Goal: Task Accomplishment & Management: Manage account settings

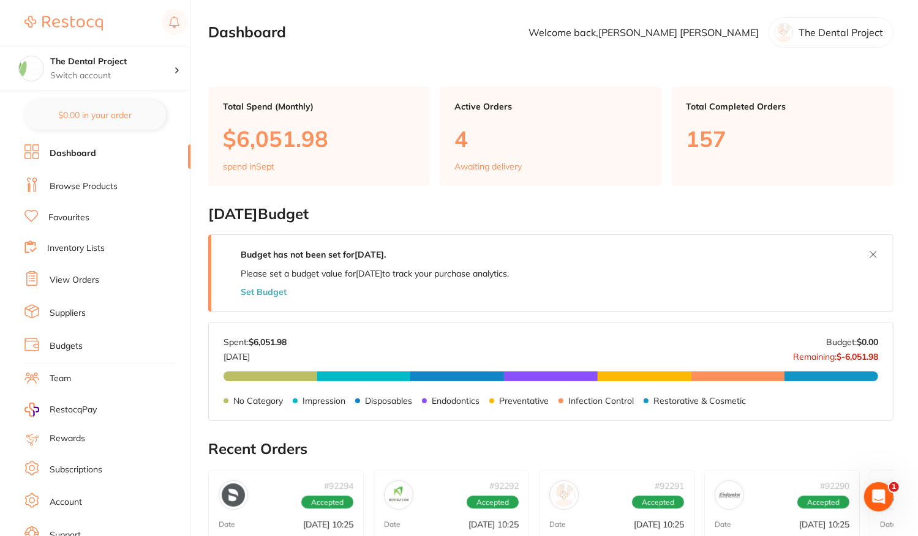
click at [67, 275] on link "View Orders" at bounding box center [75, 280] width 50 height 12
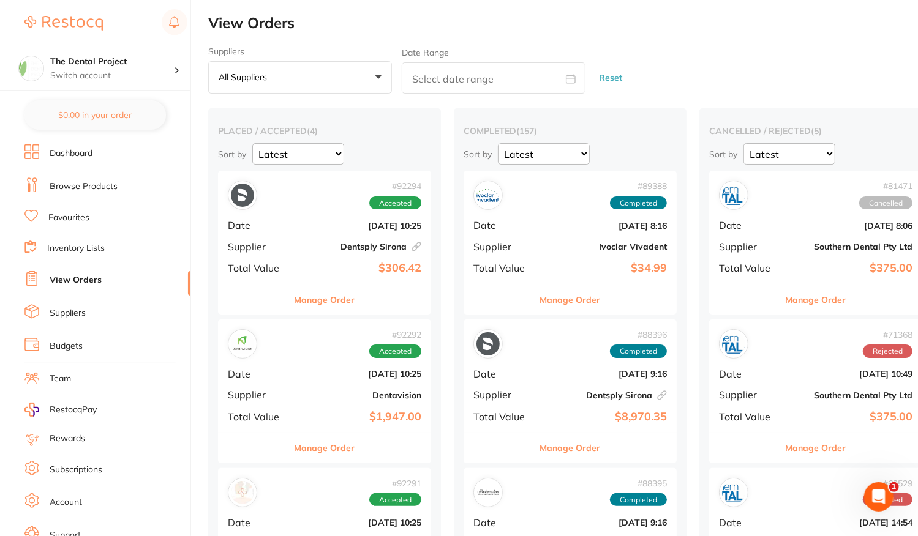
click at [305, 225] on b "[DATE] 10:25" at bounding box center [360, 226] width 122 height 10
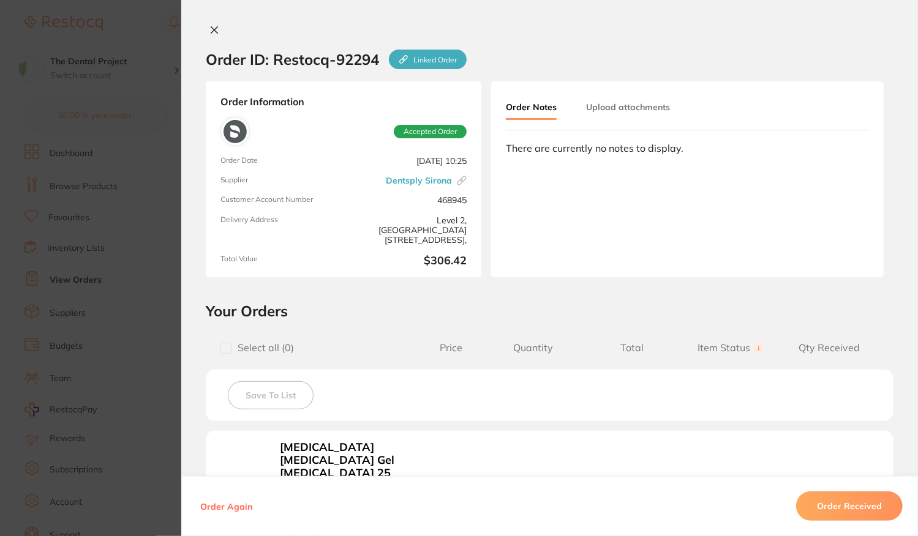
scroll to position [306, 0]
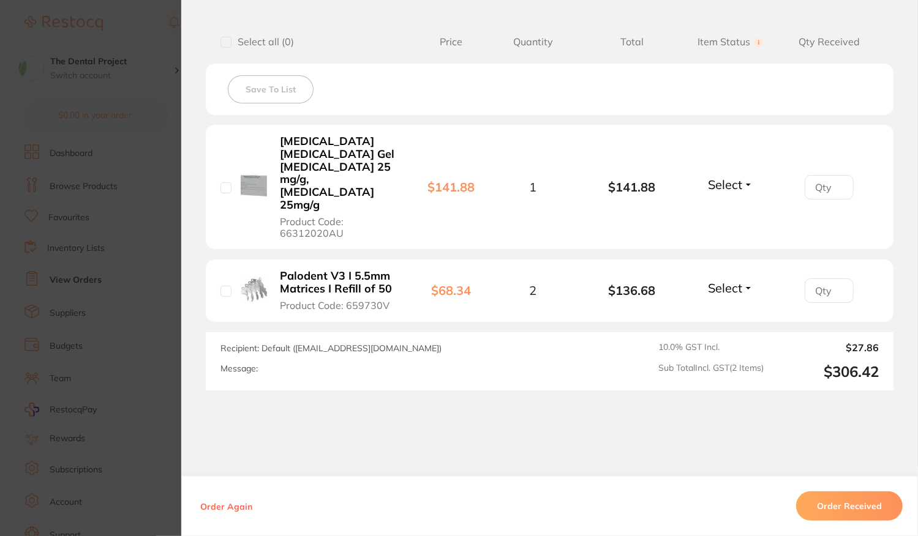
click at [222, 182] on input "checkbox" at bounding box center [225, 187] width 11 height 11
checkbox input "true"
click at [222, 286] on input "checkbox" at bounding box center [225, 291] width 11 height 11
checkbox input "true"
click at [246, 86] on button "Save To List" at bounding box center [271, 89] width 86 height 28
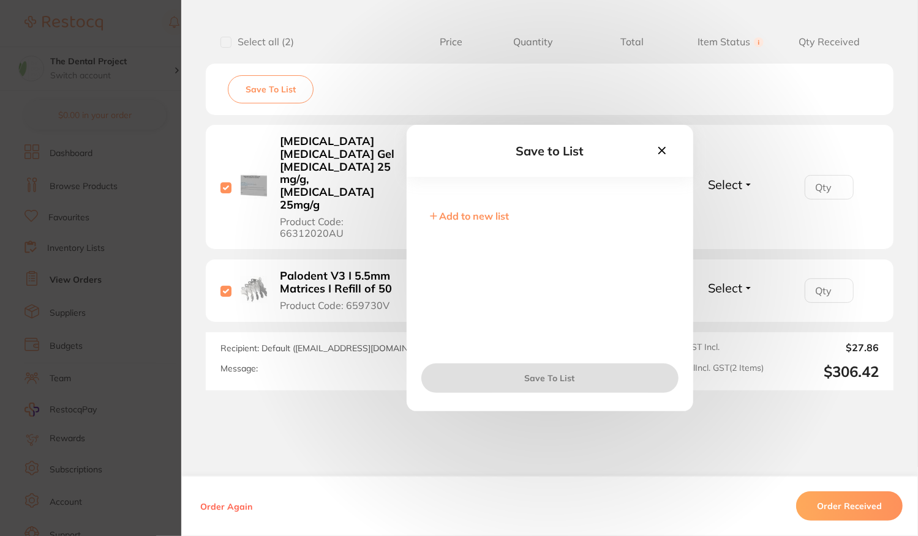
click at [489, 216] on span "Add to new list" at bounding box center [475, 216] width 70 height 12
click at [489, 225] on input "text" at bounding box center [549, 225] width 247 height 32
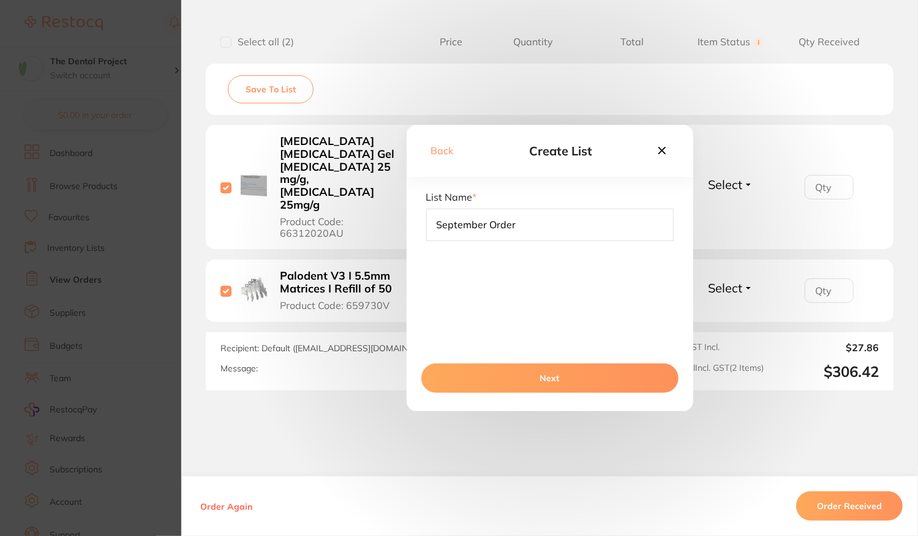
type input "September Order"
click at [561, 381] on button "Next" at bounding box center [549, 378] width 257 height 29
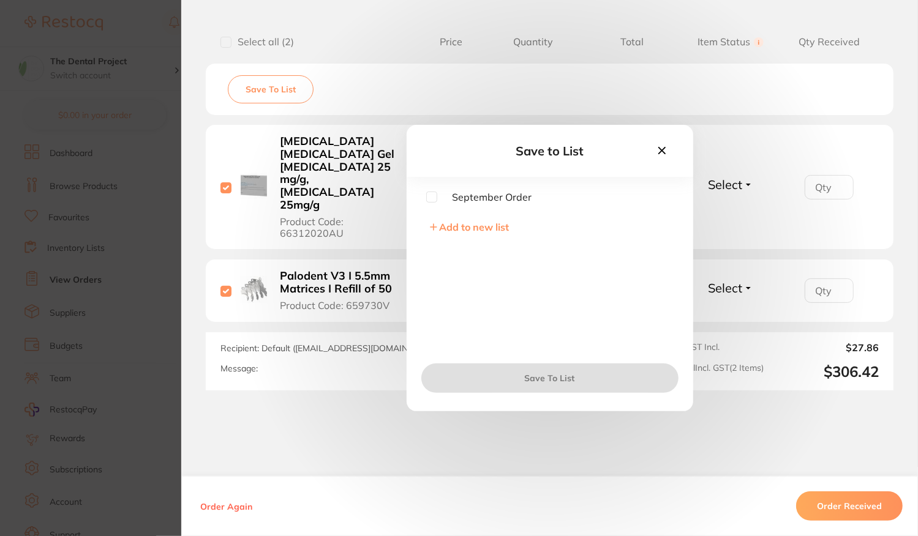
click at [432, 194] on input "checkbox" at bounding box center [431, 197] width 11 height 11
checkbox input "true"
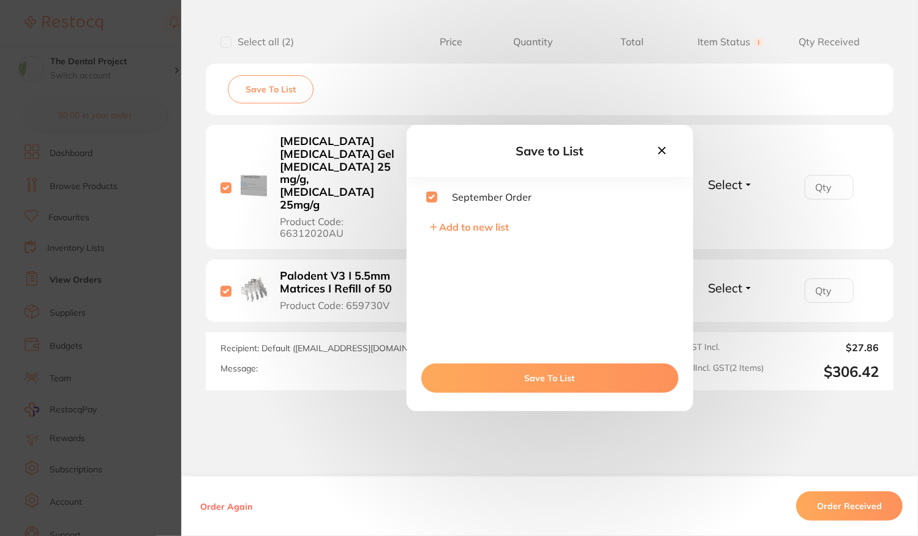
click at [555, 375] on button "Save To List" at bounding box center [549, 378] width 257 height 29
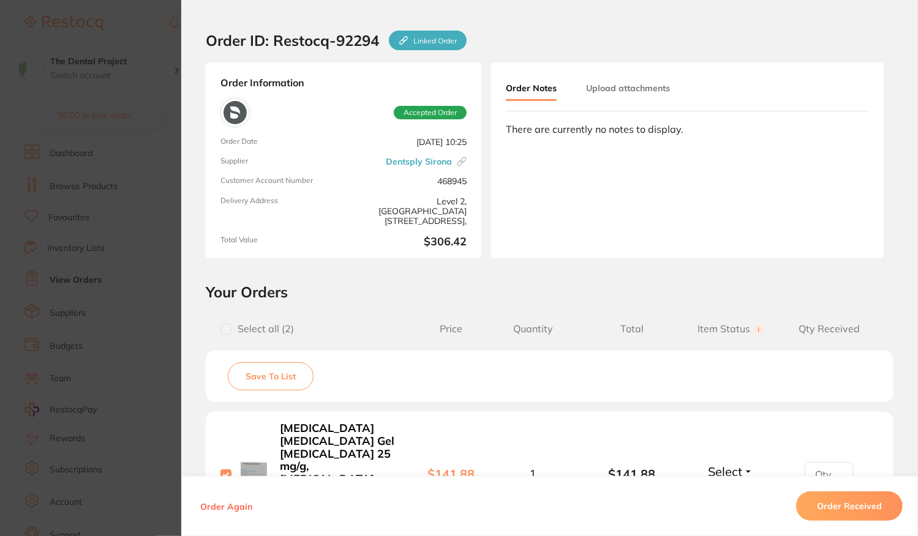
scroll to position [0, 0]
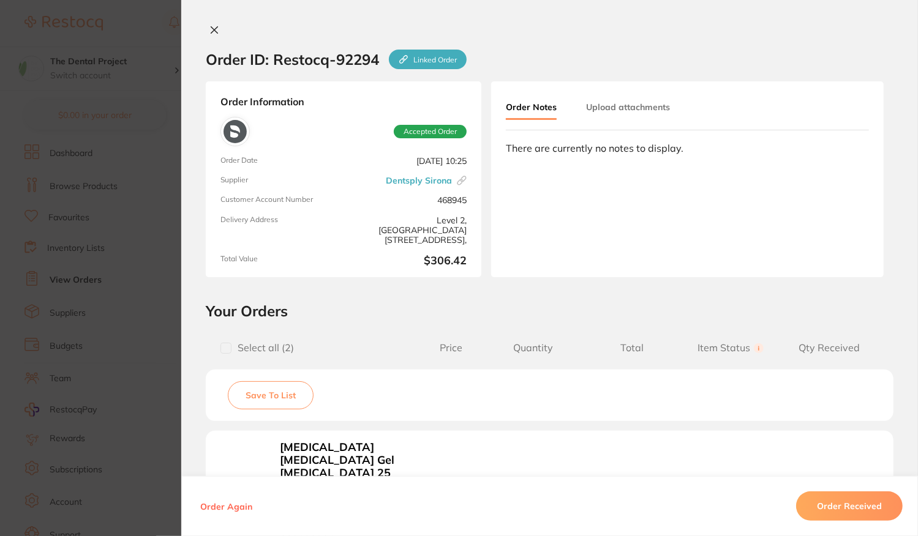
click at [213, 29] on icon at bounding box center [214, 30] width 10 height 10
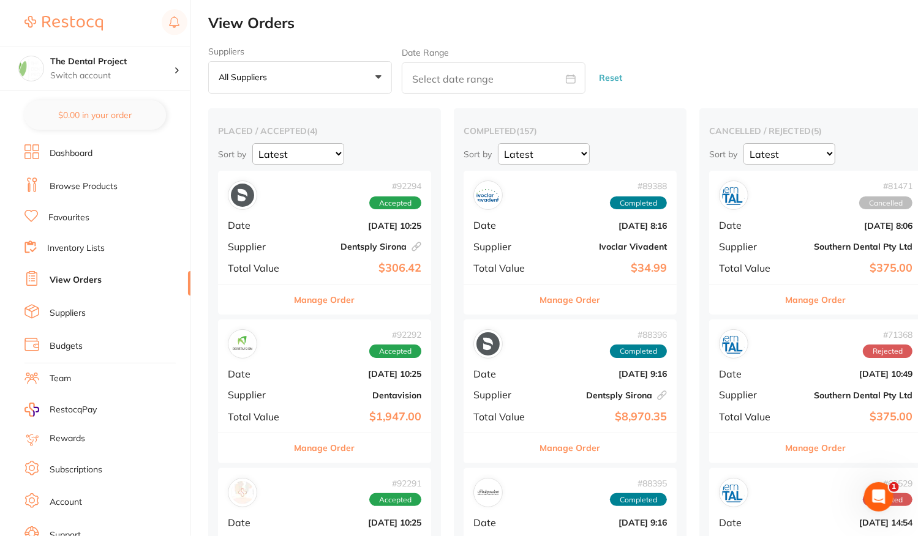
click at [318, 380] on div "# 92292 Accepted Date [DATE] 10:25 Supplier Dentavision Total Value $1,947.00" at bounding box center [324, 376] width 213 height 113
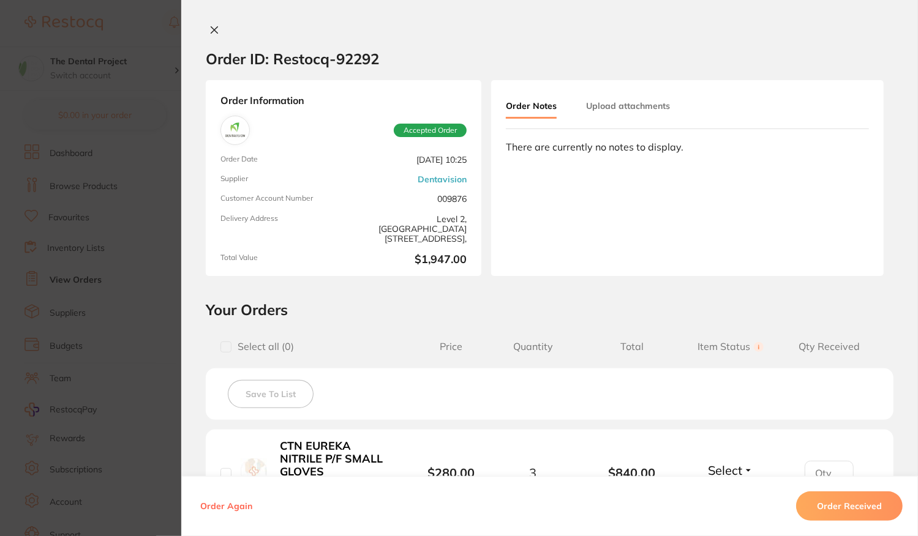
click at [223, 345] on input "checkbox" at bounding box center [225, 347] width 11 height 11
checkbox input "true"
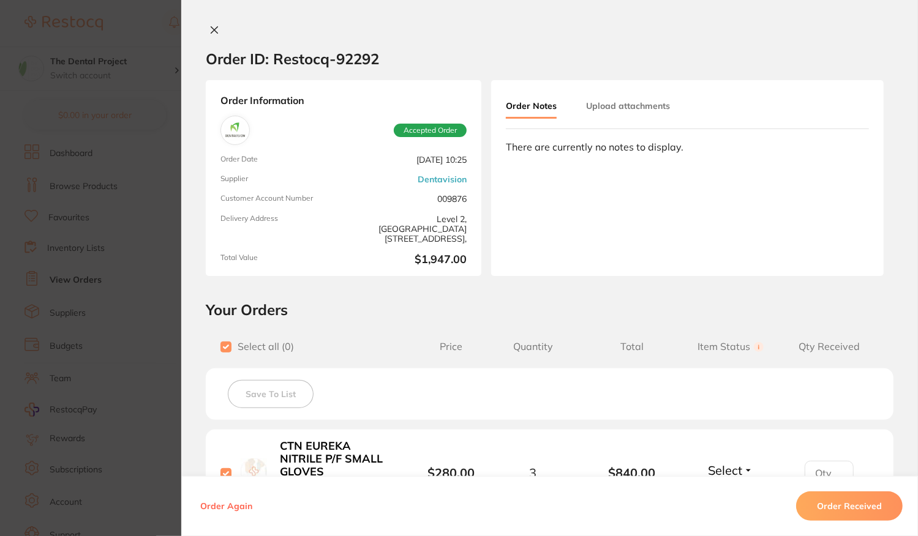
checkbox input "true"
click at [285, 392] on button "Save To List" at bounding box center [271, 394] width 86 height 28
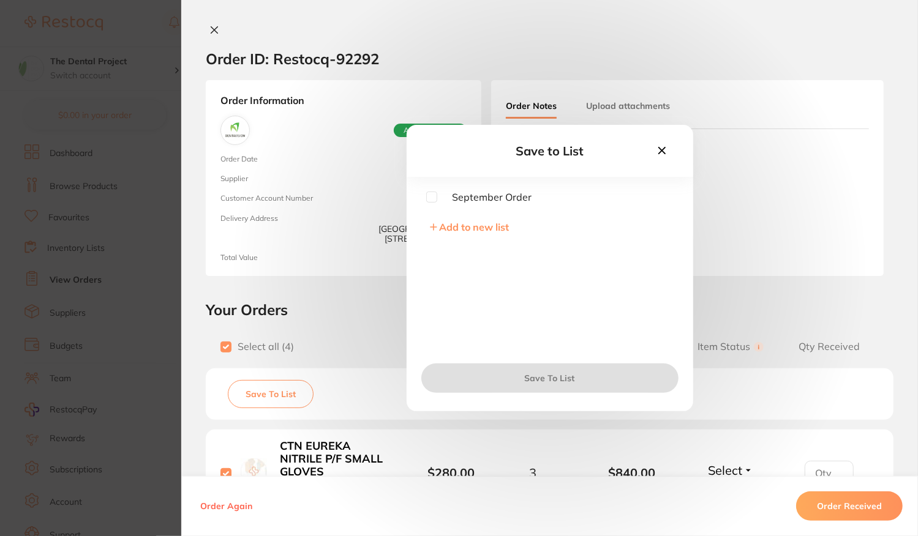
click at [432, 201] on input "checkbox" at bounding box center [431, 197] width 11 height 11
checkbox input "true"
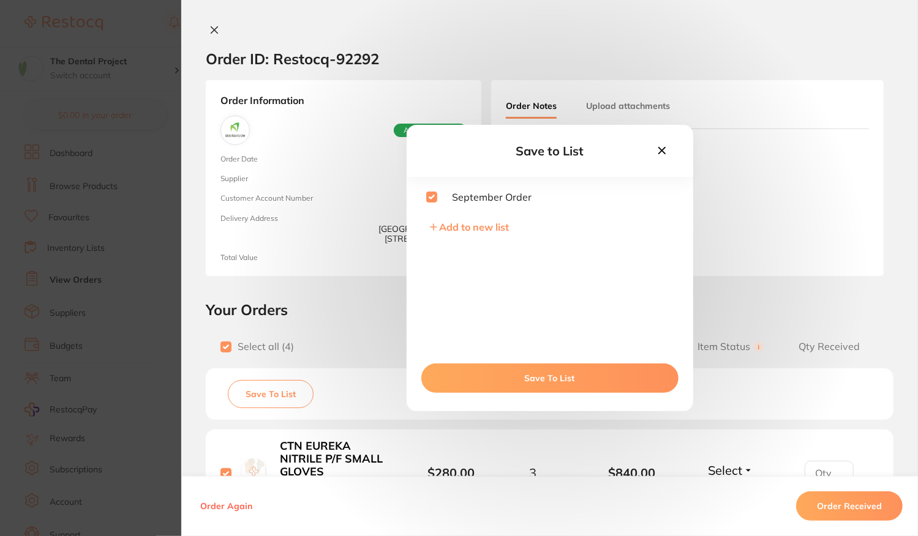
click at [533, 377] on button "Save To List" at bounding box center [549, 378] width 257 height 29
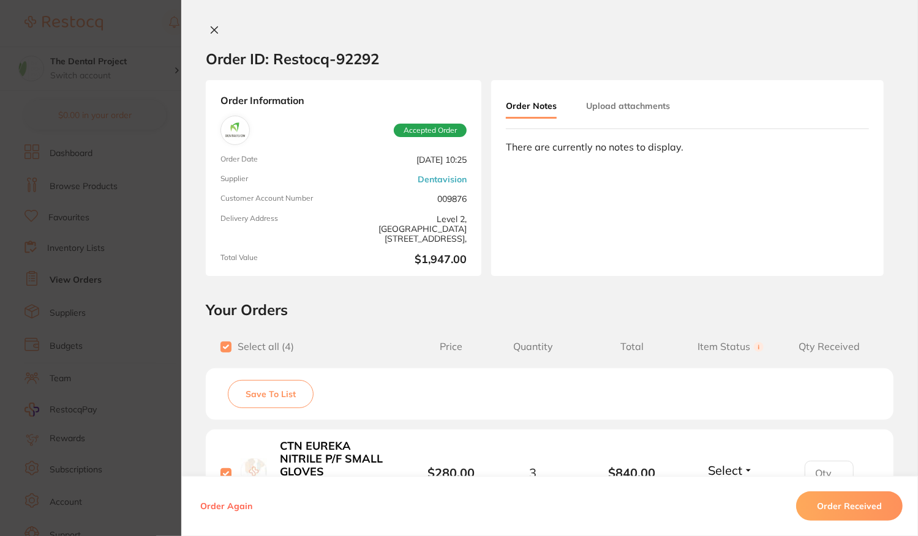
click at [211, 28] on icon at bounding box center [214, 30] width 7 height 7
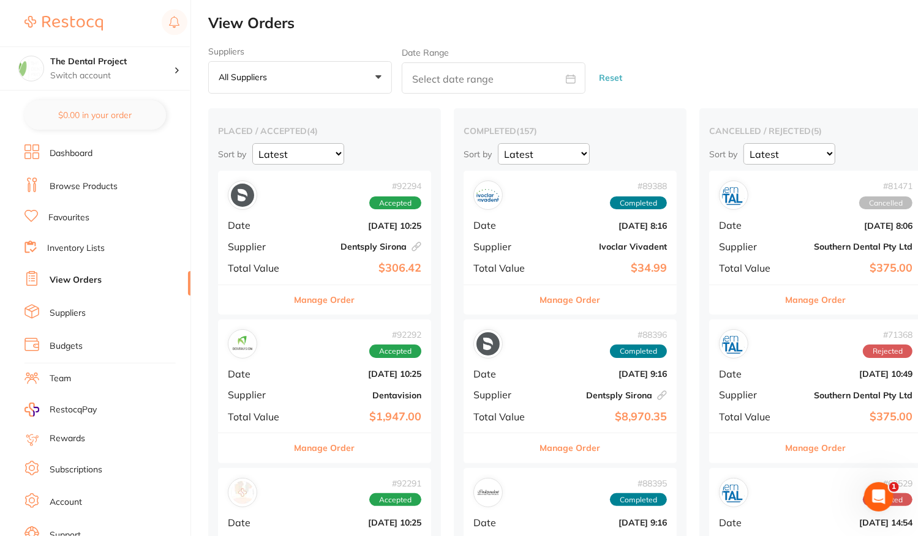
click at [81, 243] on link "Inventory Lists" at bounding box center [76, 248] width 58 height 12
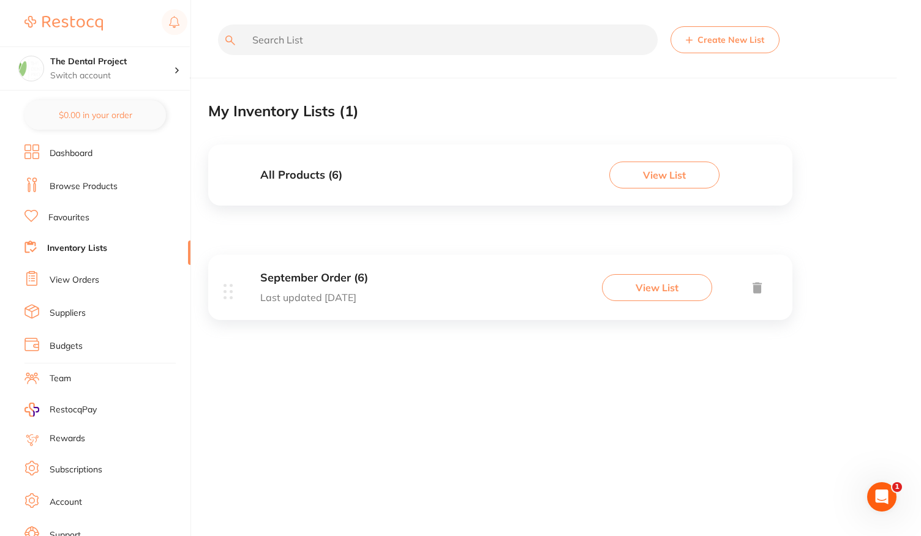
click at [351, 292] on p "Last updated [DATE]" at bounding box center [314, 297] width 108 height 11
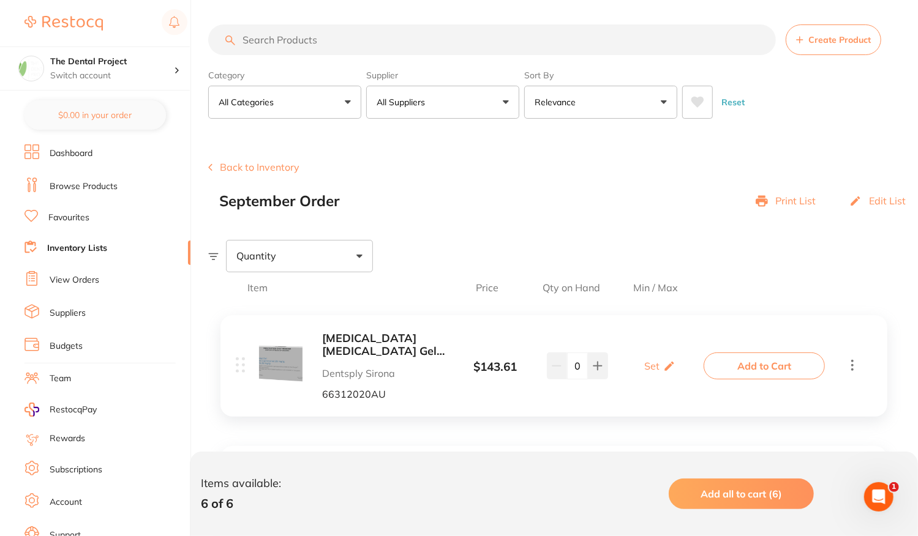
click at [79, 280] on link "View Orders" at bounding box center [75, 280] width 50 height 12
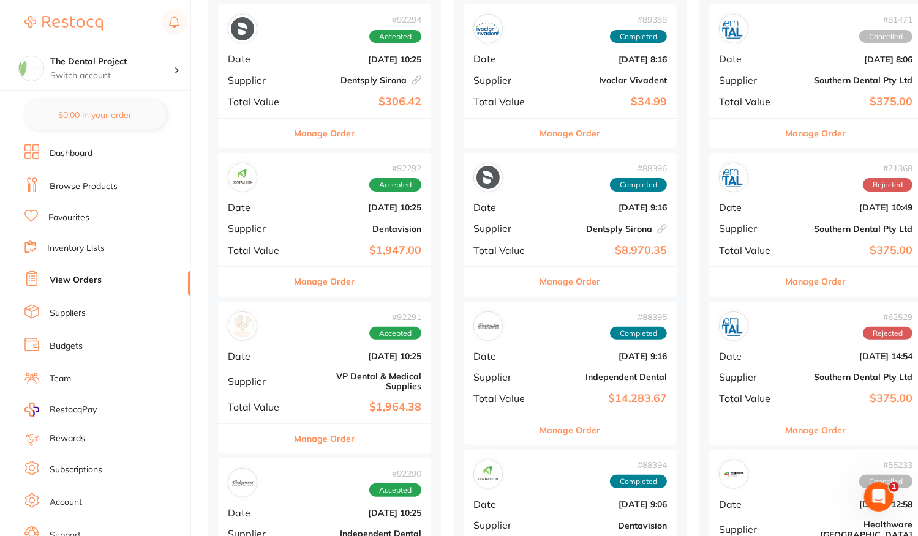
scroll to position [245, 0]
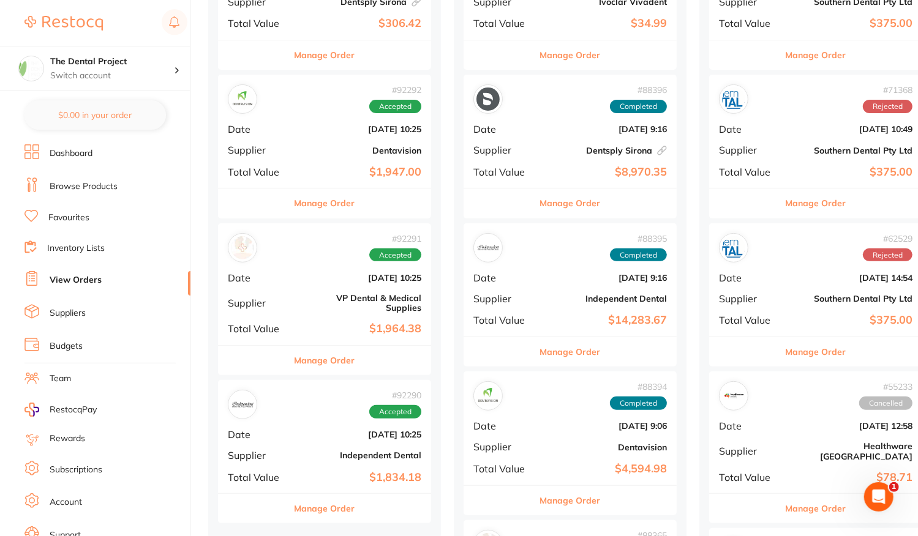
click at [299, 281] on b "[DATE] 10:25" at bounding box center [360, 278] width 122 height 10
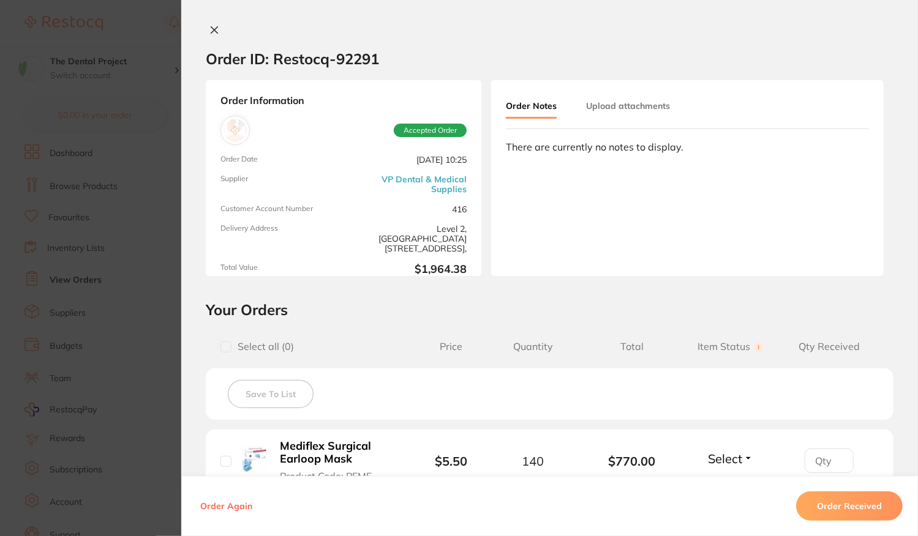
click at [223, 348] on input "checkbox" at bounding box center [225, 347] width 11 height 11
checkbox input "true"
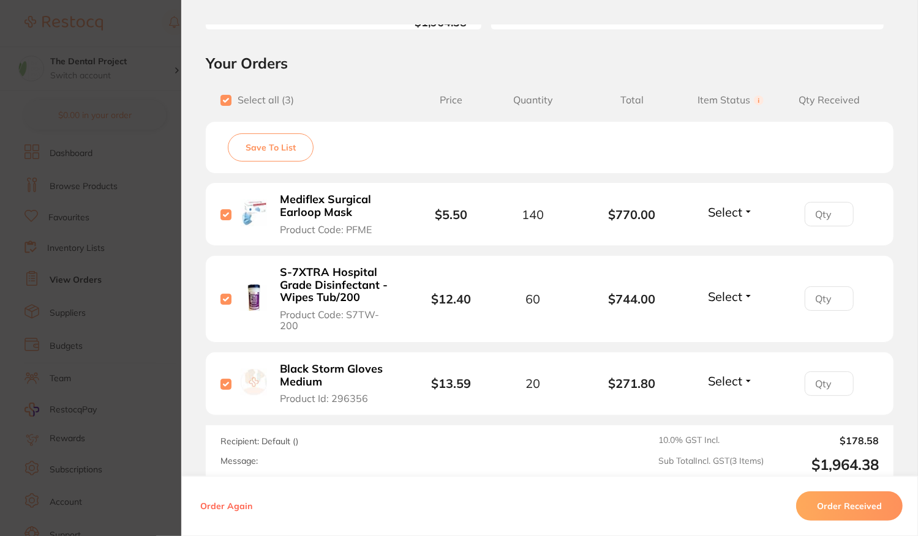
scroll to position [122, 0]
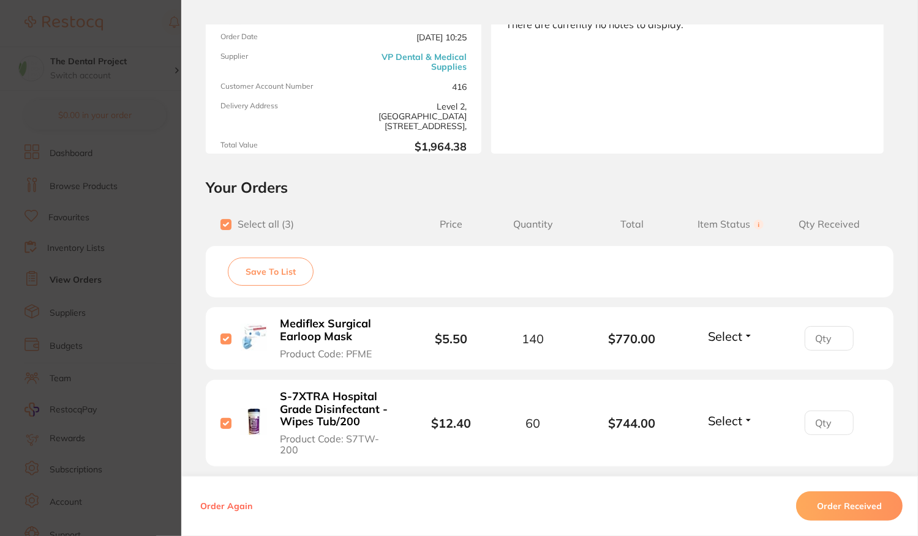
click at [256, 264] on button "Save To List" at bounding box center [271, 272] width 86 height 28
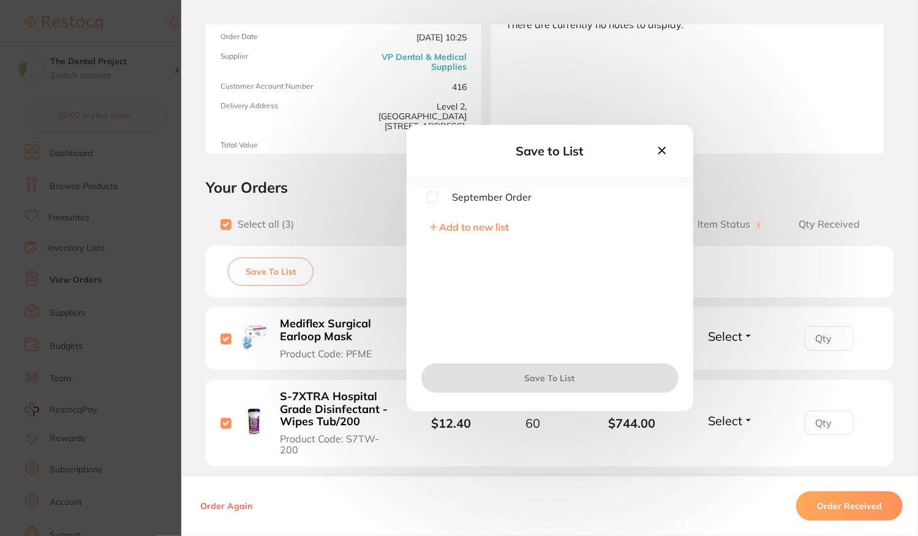
click at [473, 198] on span "September Order" at bounding box center [484, 197] width 95 height 11
click at [426, 198] on input "checkbox" at bounding box center [431, 197] width 11 height 11
checkbox input "true"
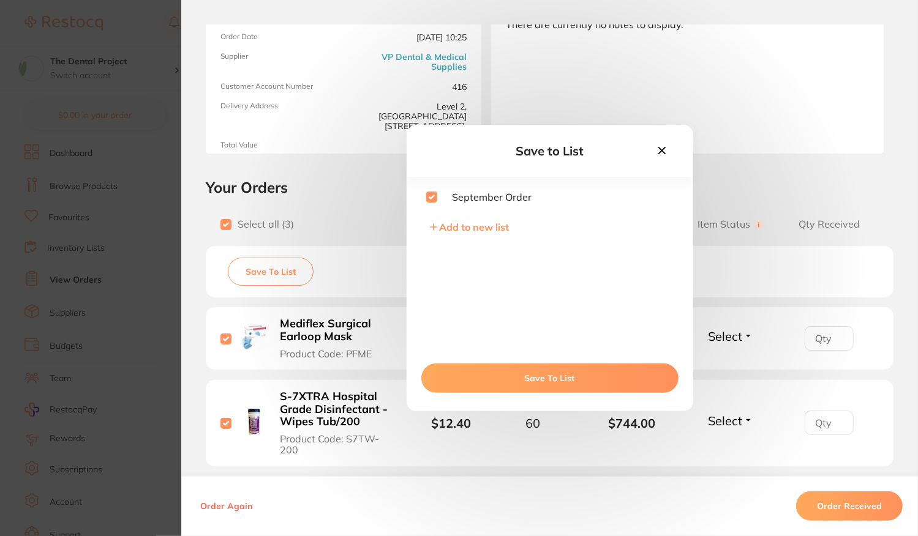
click at [553, 377] on button "Save To List" at bounding box center [549, 378] width 257 height 29
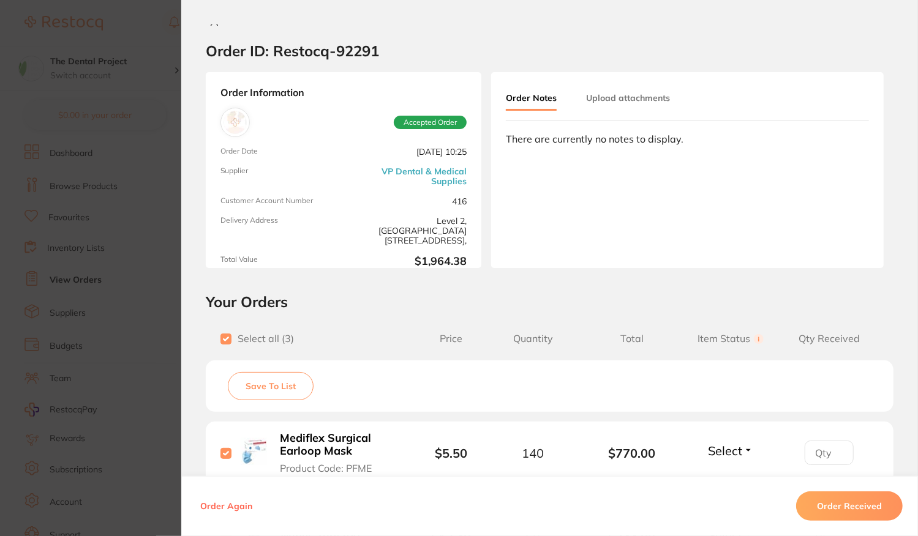
scroll to position [0, 0]
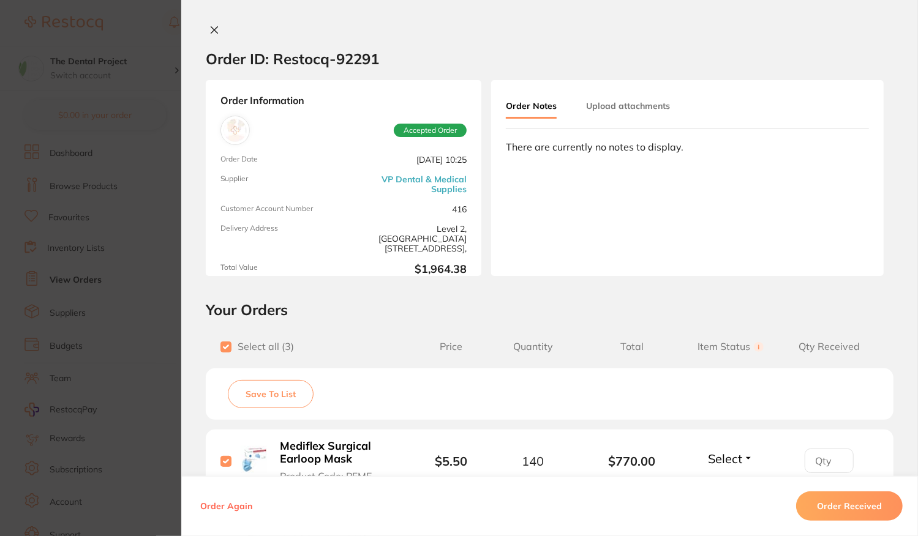
click at [213, 27] on icon at bounding box center [214, 30] width 10 height 10
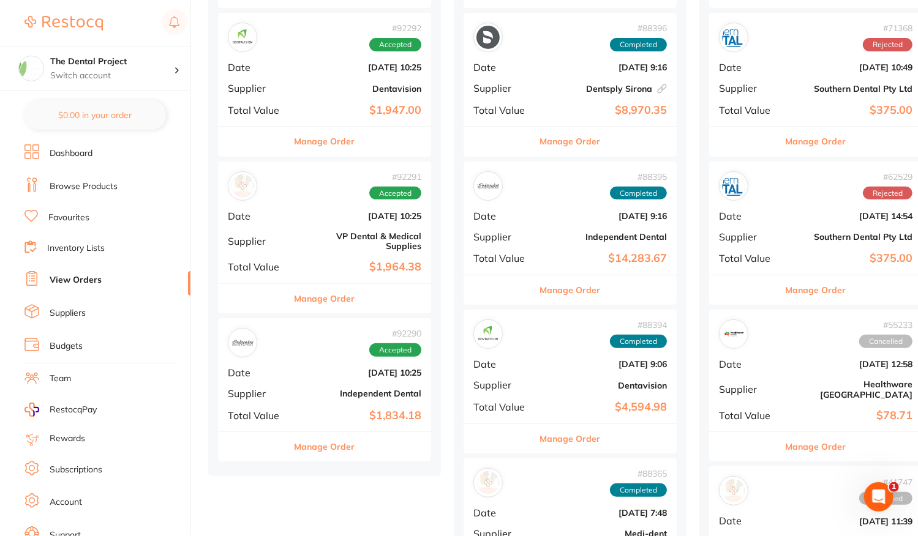
scroll to position [367, 0]
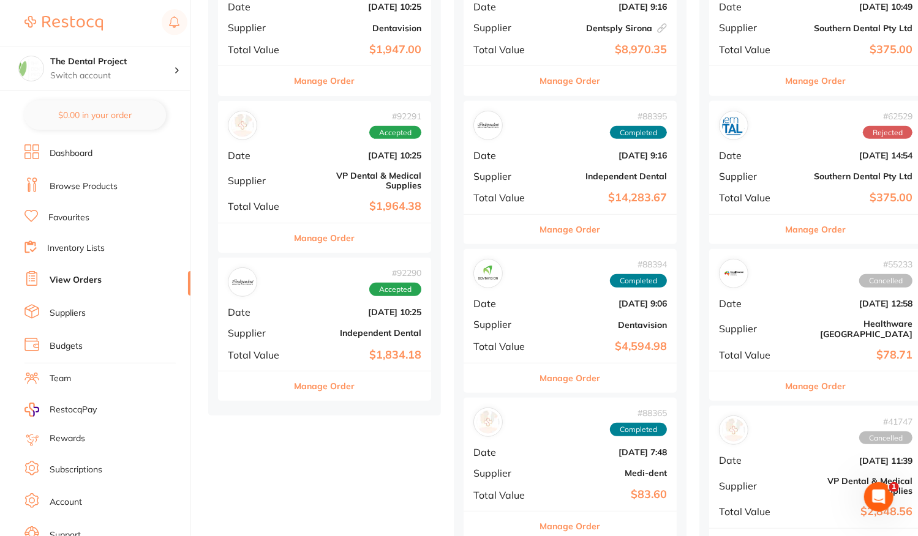
click at [326, 313] on div "# 92290 Accepted Date [DATE] 10:25 Supplier Independent Dental Total Value $1,8…" at bounding box center [324, 314] width 213 height 113
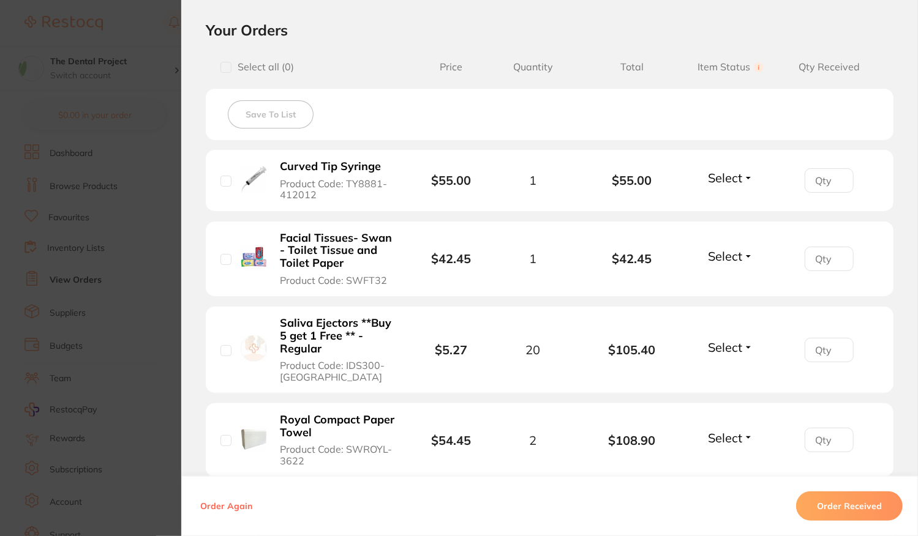
scroll to position [122, 0]
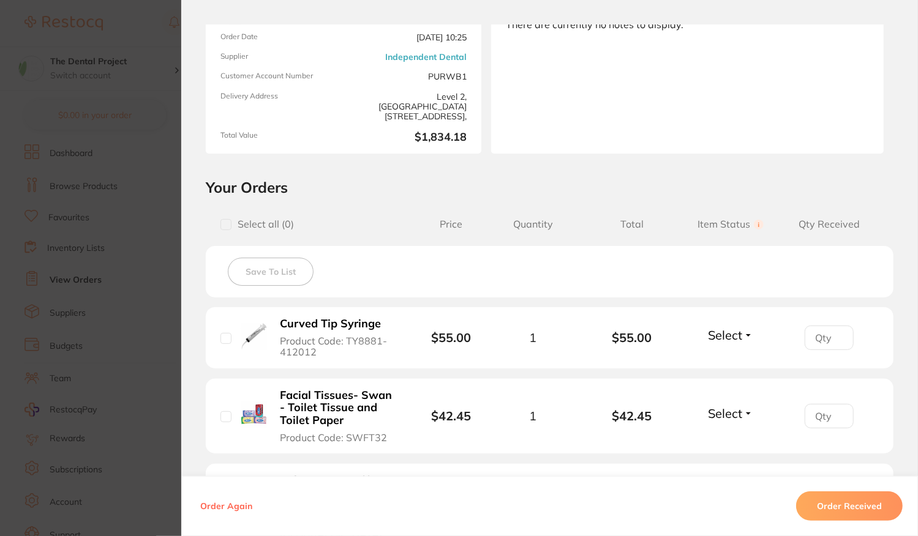
click at [223, 219] on input "checkbox" at bounding box center [225, 224] width 11 height 11
checkbox input "true"
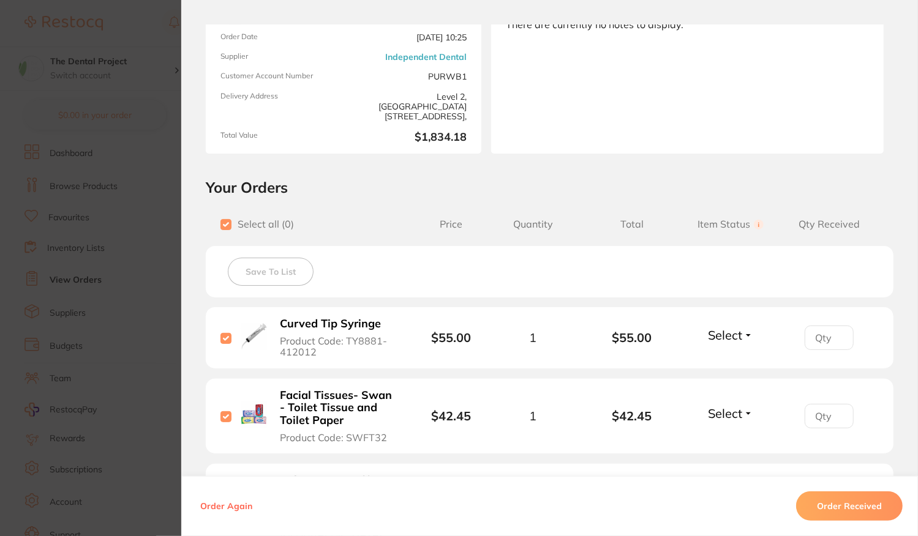
checkbox input "true"
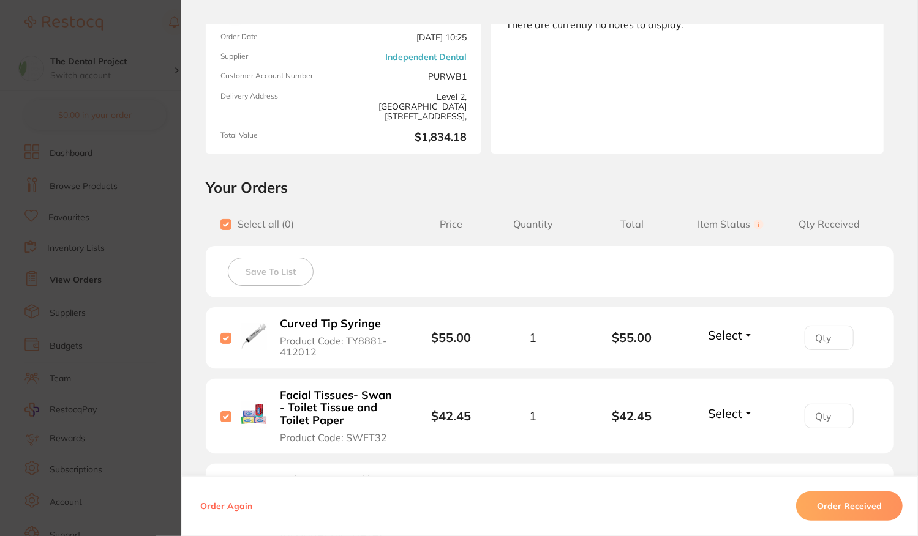
checkbox input "true"
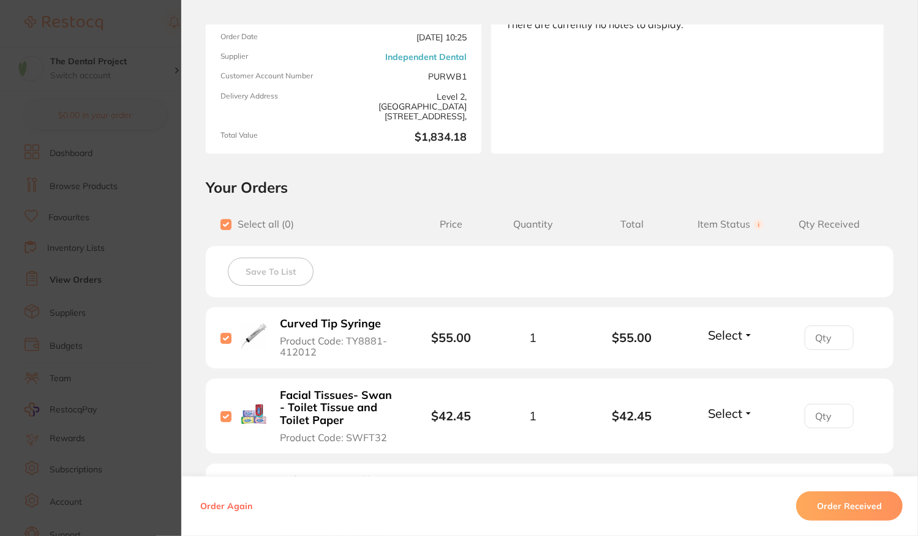
checkbox input "true"
click at [263, 279] on button "Save To List" at bounding box center [271, 272] width 86 height 28
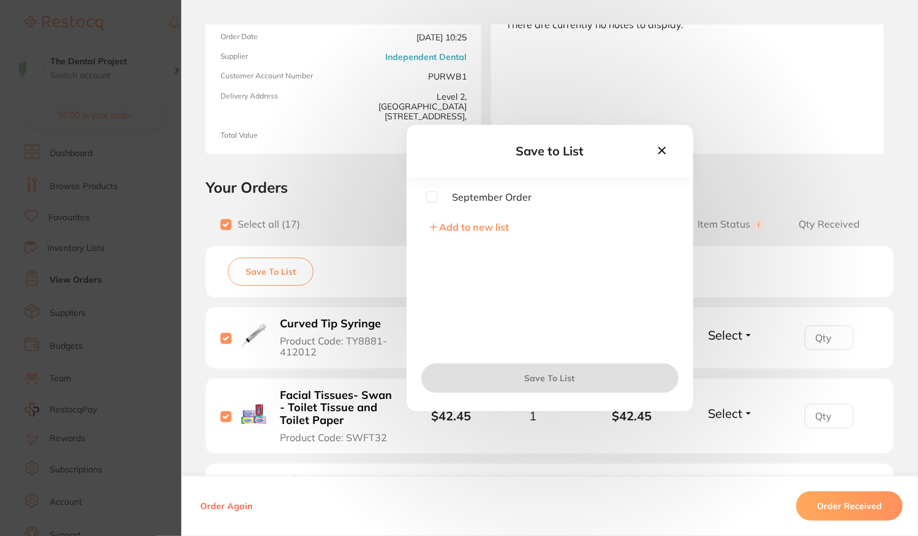
click at [440, 198] on span "September Order" at bounding box center [484, 197] width 95 height 11
click at [428, 199] on input "checkbox" at bounding box center [431, 197] width 11 height 11
checkbox input "true"
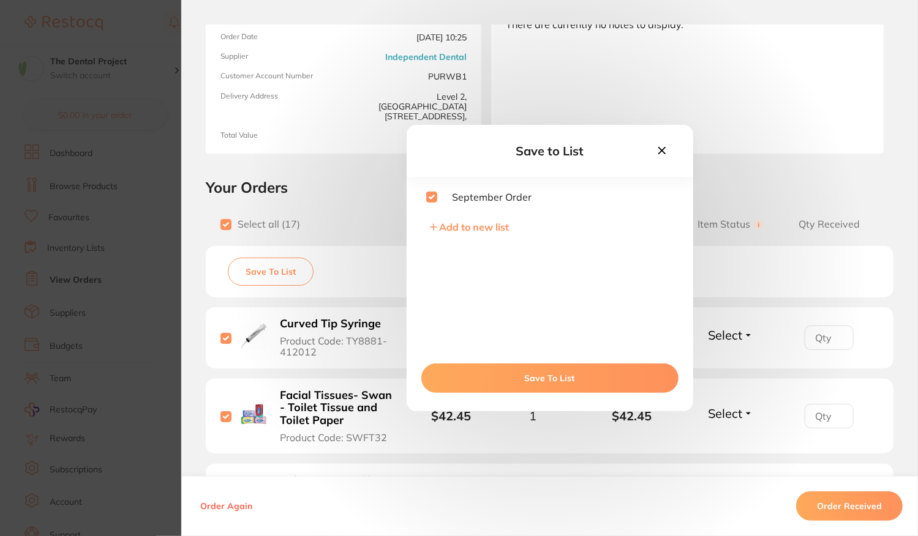
click at [512, 368] on button "Save To List" at bounding box center [549, 378] width 257 height 29
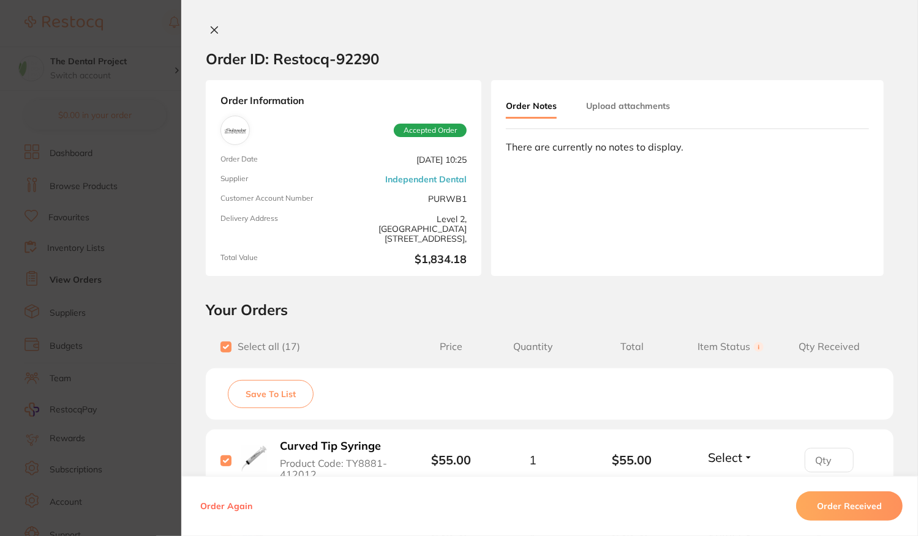
scroll to position [61, 0]
click at [214, 32] on icon at bounding box center [214, 30] width 7 height 7
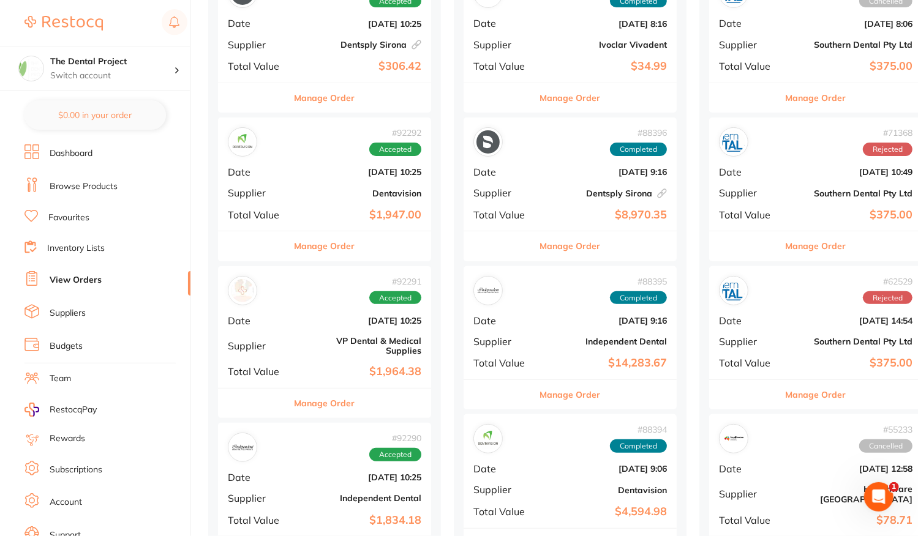
scroll to position [122, 0]
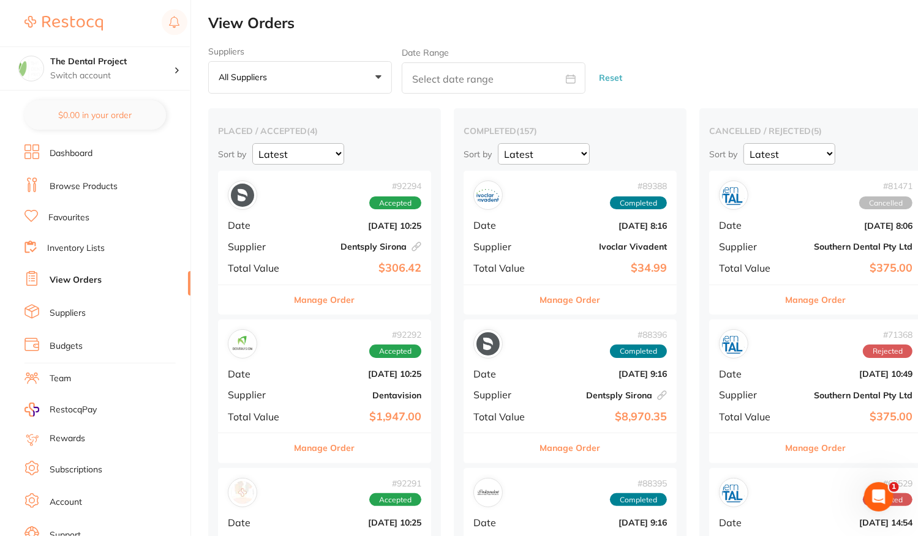
click at [60, 252] on link "Inventory Lists" at bounding box center [76, 248] width 58 height 12
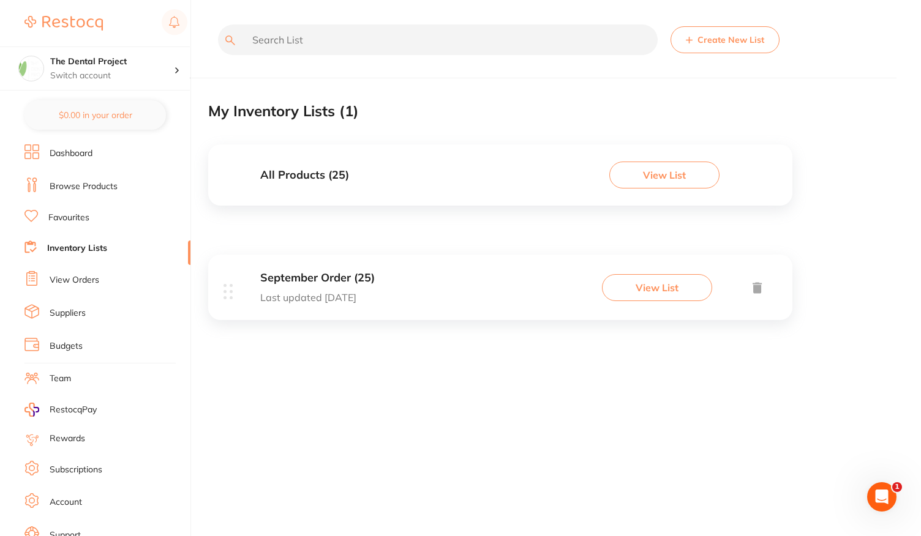
click at [639, 289] on button "View List" at bounding box center [657, 287] width 110 height 27
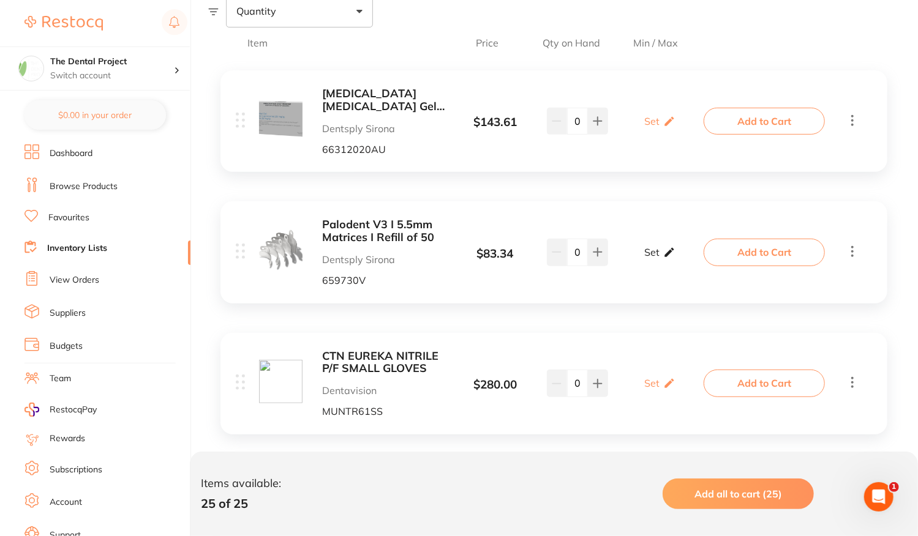
click at [667, 252] on icon at bounding box center [669, 252] width 9 height 9
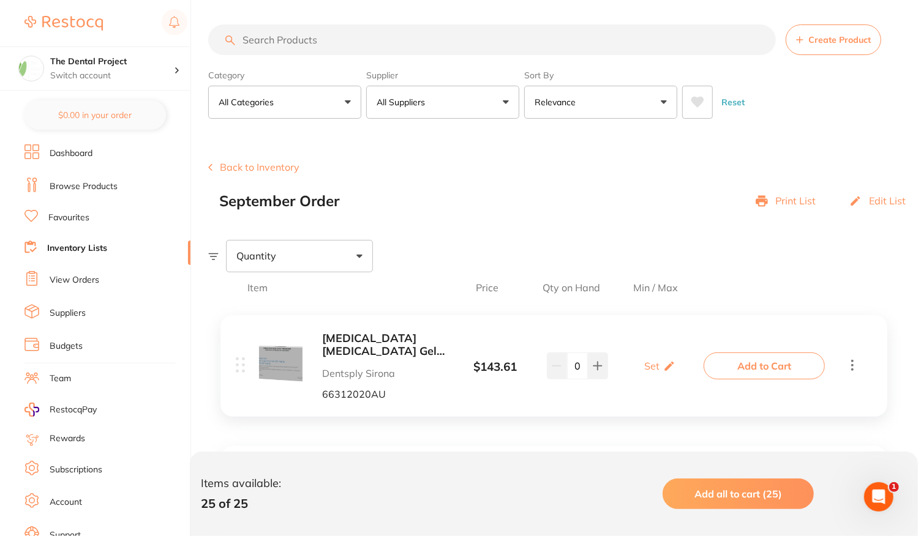
click at [794, 206] on div "Print List" at bounding box center [785, 201] width 60 height 17
click at [770, 200] on div "Print List" at bounding box center [785, 201] width 60 height 17
click at [802, 204] on p "Print List" at bounding box center [795, 200] width 40 height 11
click at [774, 199] on div "Print List" at bounding box center [785, 201] width 60 height 17
click at [753, 200] on div "September Order Print List Edit List" at bounding box center [568, 201] width 699 height 17
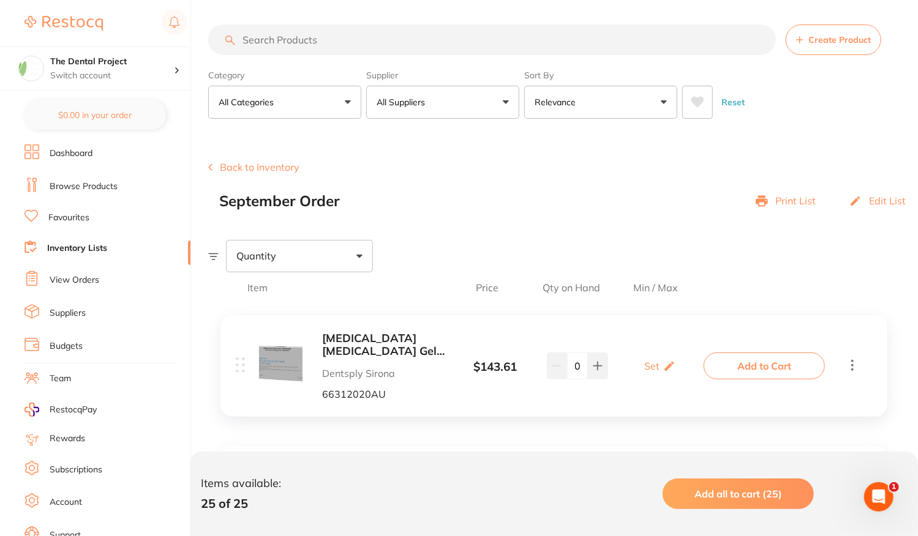
click at [762, 201] on icon at bounding box center [761, 201] width 12 height 11
click at [854, 369] on icon at bounding box center [852, 365] width 15 height 15
click at [783, 201] on p "Print List" at bounding box center [795, 200] width 40 height 11
click at [891, 198] on p "Edit List" at bounding box center [887, 200] width 37 height 11
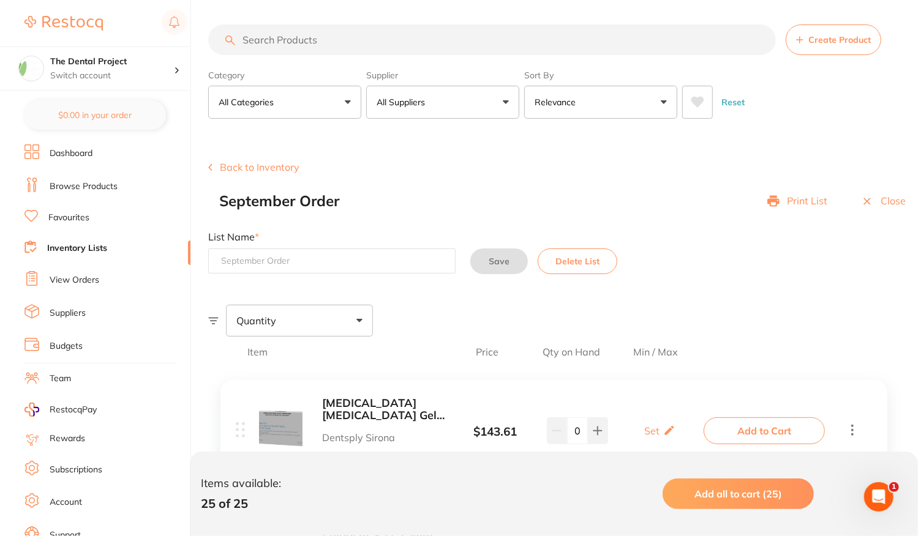
click at [798, 205] on p "Print List" at bounding box center [807, 200] width 40 height 11
click at [879, 198] on div "Close" at bounding box center [883, 201] width 45 height 17
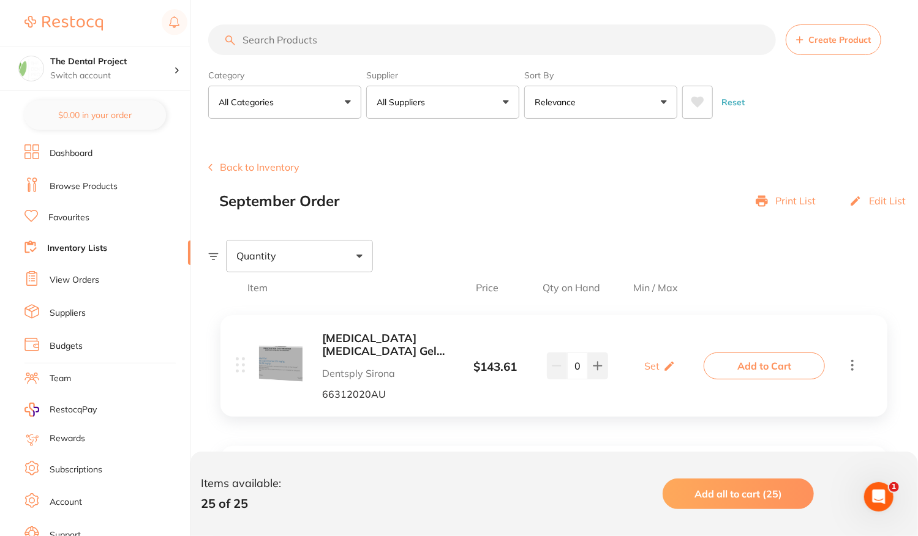
click at [773, 201] on div "Print List" at bounding box center [785, 201] width 60 height 17
click at [782, 199] on p "Print List" at bounding box center [795, 200] width 40 height 11
click at [768, 200] on icon at bounding box center [761, 201] width 12 height 11
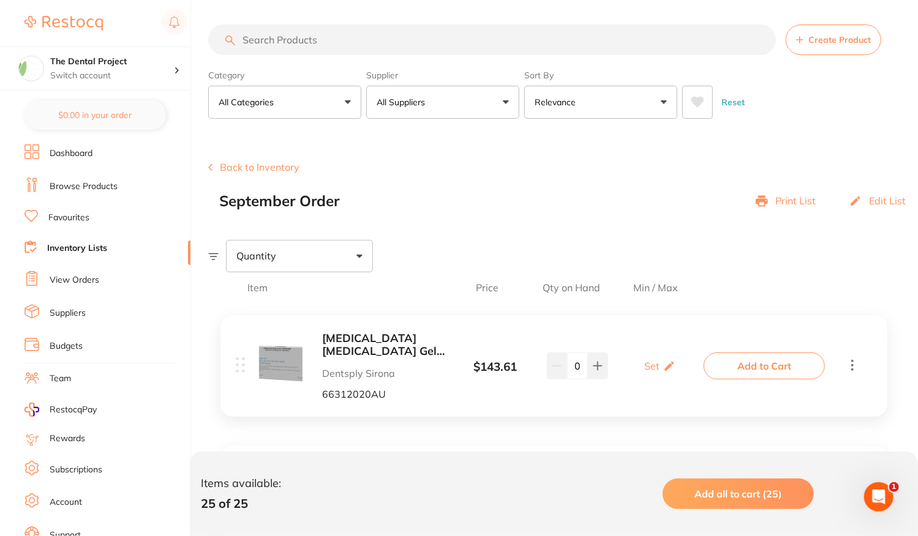
click at [762, 201] on icon at bounding box center [761, 201] width 12 height 11
click at [768, 198] on icon at bounding box center [761, 201] width 12 height 13
click at [763, 200] on icon at bounding box center [761, 201] width 12 height 11
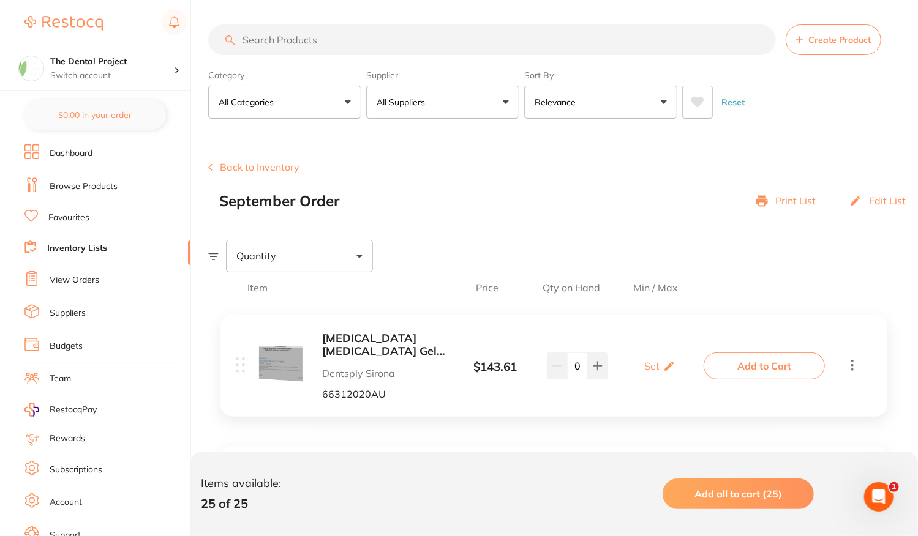
click at [789, 204] on p "Print List" at bounding box center [795, 200] width 40 height 11
click at [791, 199] on p "Print List" at bounding box center [795, 200] width 40 height 11
click at [805, 204] on p "Print List" at bounding box center [795, 200] width 40 height 11
click at [808, 203] on p "Print List" at bounding box center [795, 200] width 40 height 11
click at [792, 200] on p "Print List" at bounding box center [795, 200] width 40 height 11
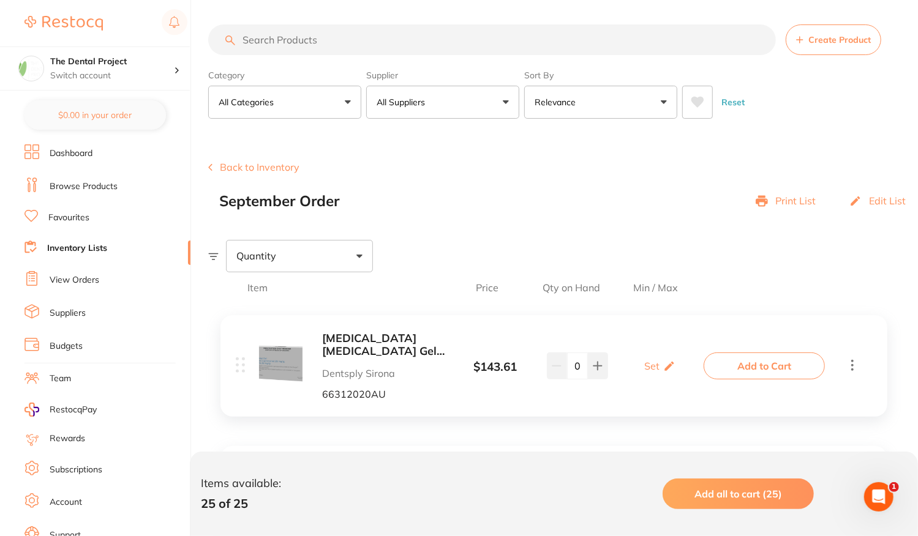
click at [792, 200] on p "Print List" at bounding box center [795, 200] width 40 height 11
click at [768, 200] on icon at bounding box center [761, 201] width 12 height 13
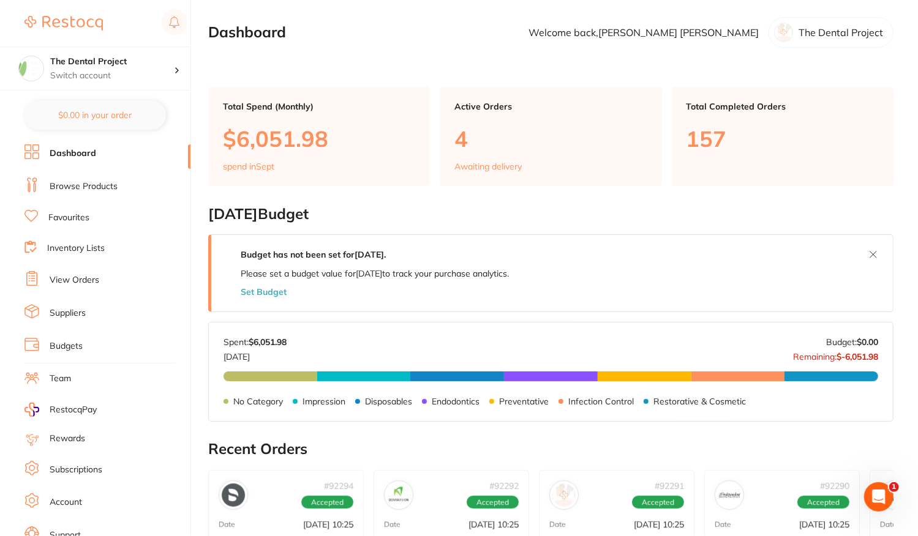
click at [64, 244] on link "Inventory Lists" at bounding box center [76, 248] width 58 height 12
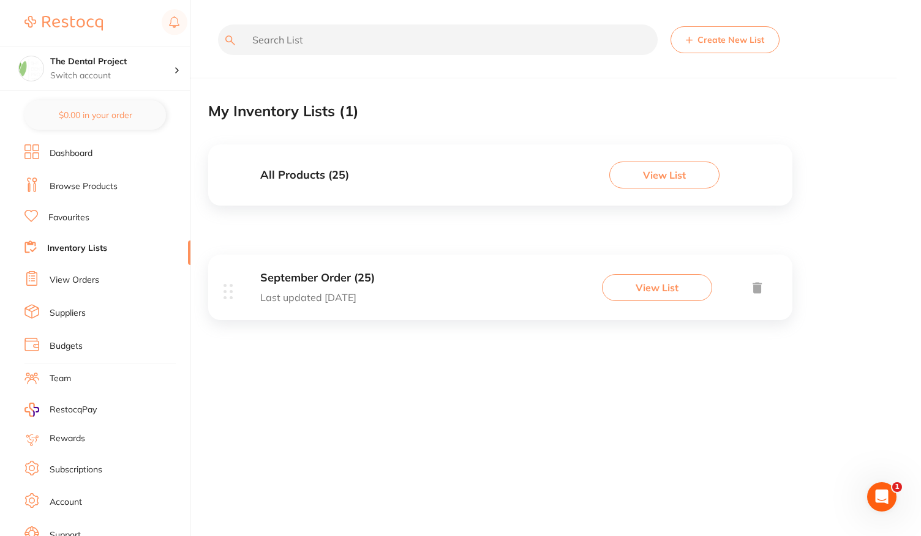
click at [438, 293] on div "September Order (25) Last updated today View List" at bounding box center [500, 288] width 584 height 66
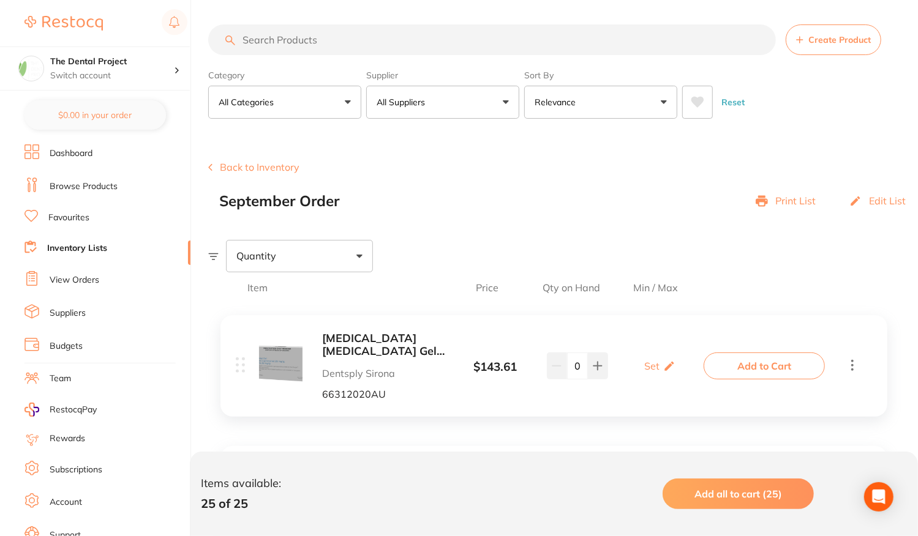
click at [792, 204] on p "Print List" at bounding box center [795, 200] width 40 height 11
click at [764, 204] on icon at bounding box center [761, 201] width 12 height 13
